Goal: Transaction & Acquisition: Download file/media

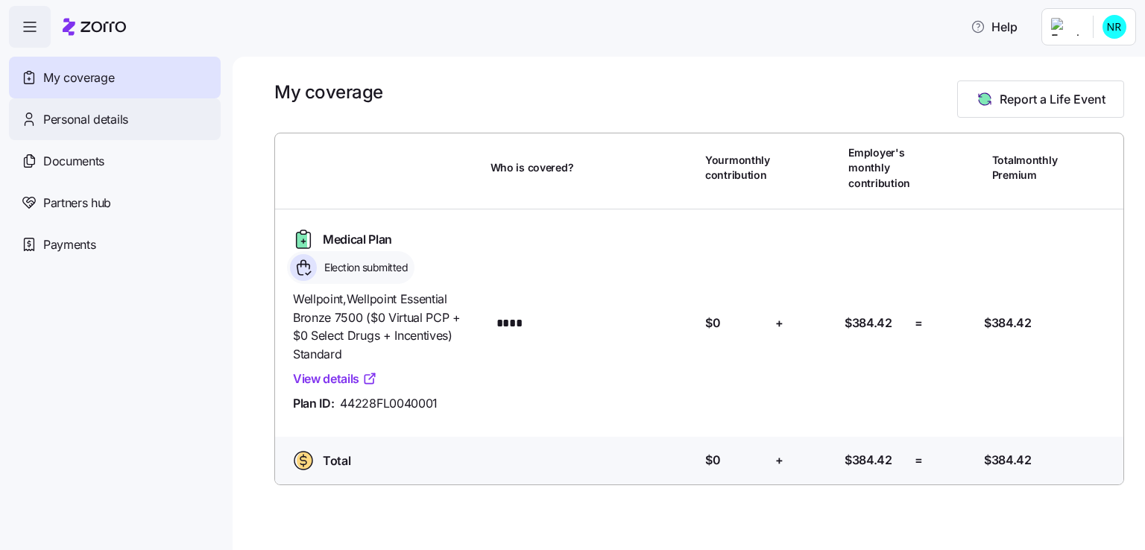
drag, startPoint x: 116, startPoint y: 136, endPoint x: 143, endPoint y: 183, distance: 54.1
click at [116, 137] on div "Personal details" at bounding box center [115, 119] width 212 height 42
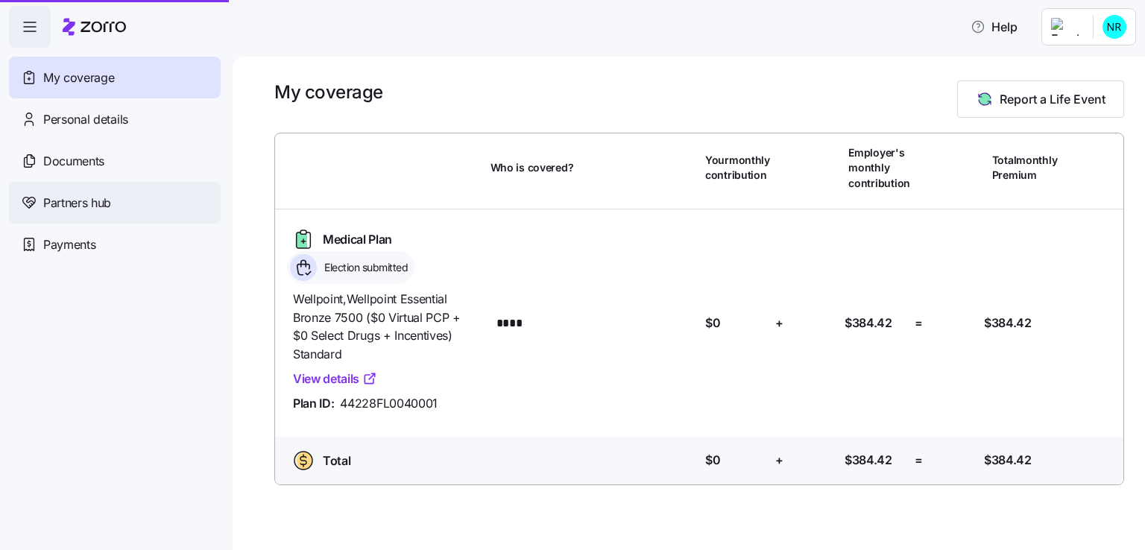
click at [141, 183] on div "Partners hub" at bounding box center [115, 203] width 212 height 42
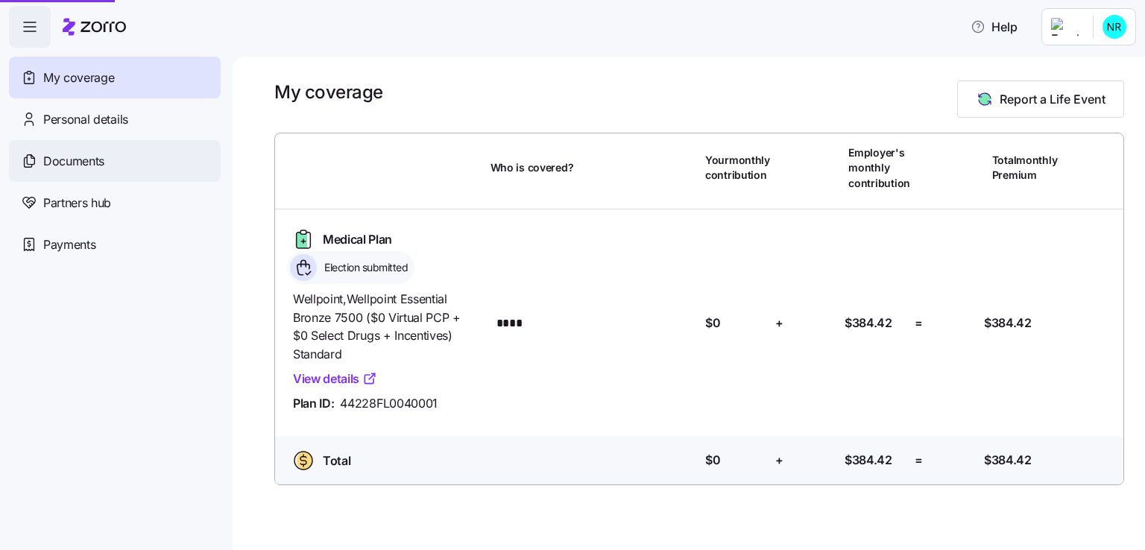
click at [131, 159] on div "Documents" at bounding box center [115, 161] width 212 height 42
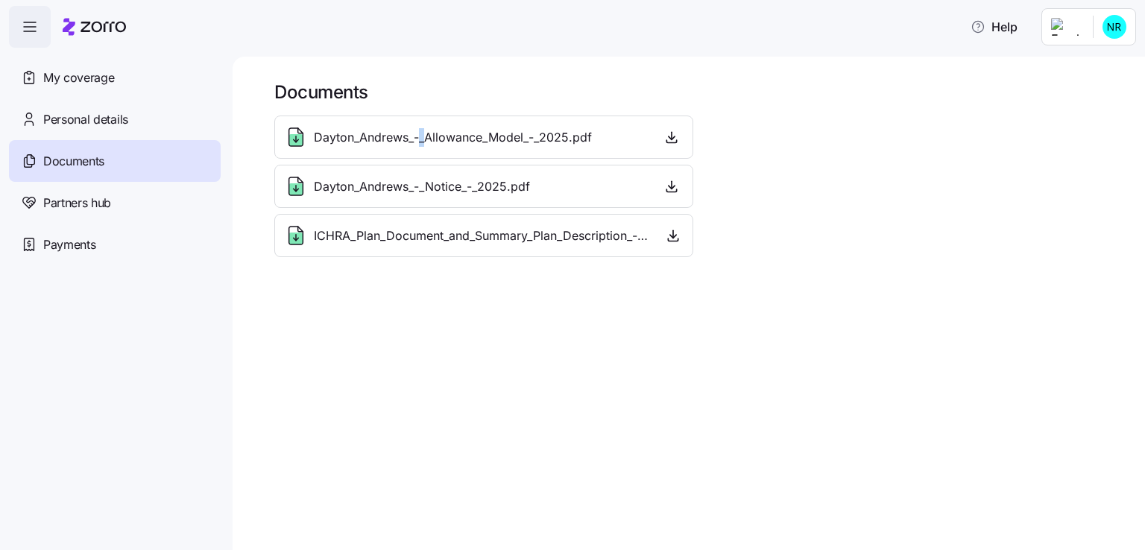
click at [423, 132] on span "Dayton_Andrews_-_Allowance_Model_-_2025.pdf" at bounding box center [453, 137] width 278 height 19
drag, startPoint x: 440, startPoint y: 142, endPoint x: 467, endPoint y: 146, distance: 27.9
click at [442, 144] on span "Dayton_Andrews_-_Allowance_Model_-_2025.pdf" at bounding box center [453, 137] width 278 height 19
